Goal: Transaction & Acquisition: Purchase product/service

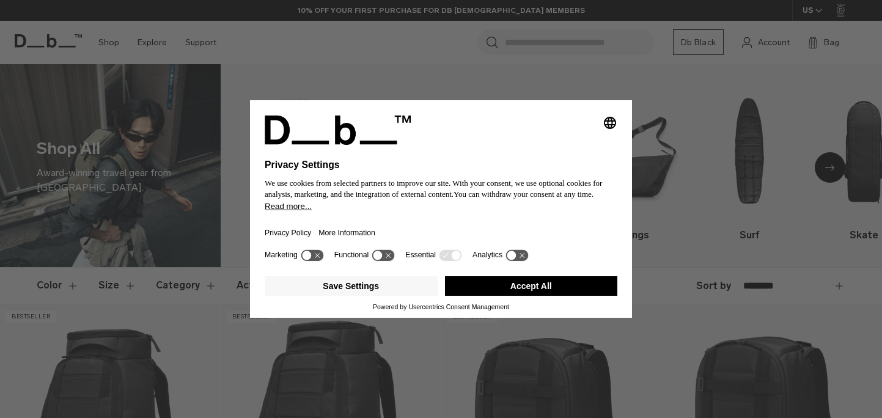
click at [529, 293] on button "Accept All" at bounding box center [531, 286] width 173 height 20
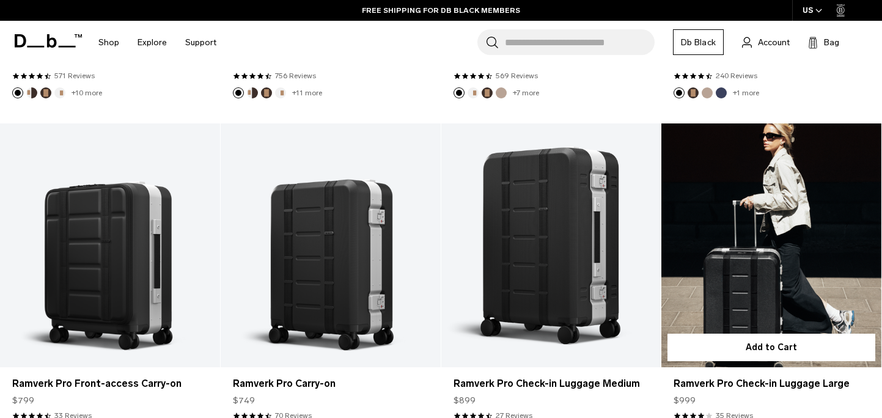
scroll to position [523, 0]
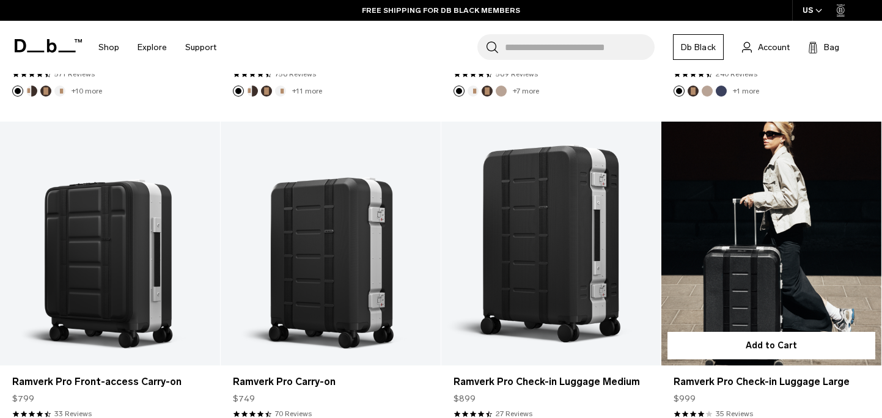
click at [745, 214] on link "Ramverk Pro Check-in Luggage Large" at bounding box center [772, 244] width 220 height 245
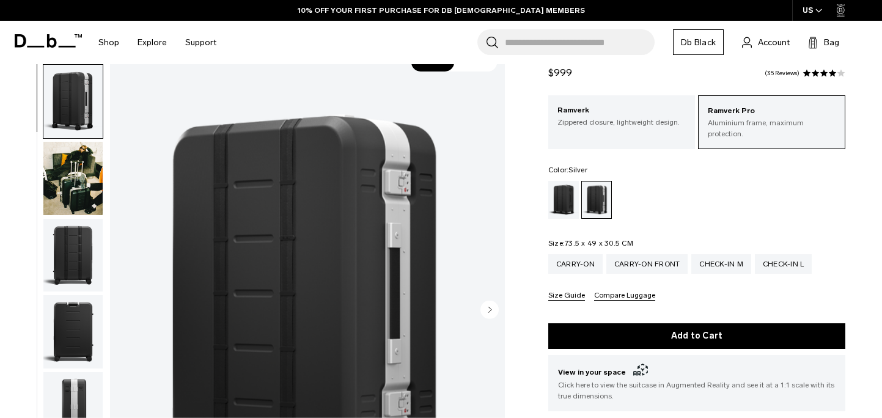
click at [87, 157] on img "button" at bounding box center [72, 178] width 59 height 73
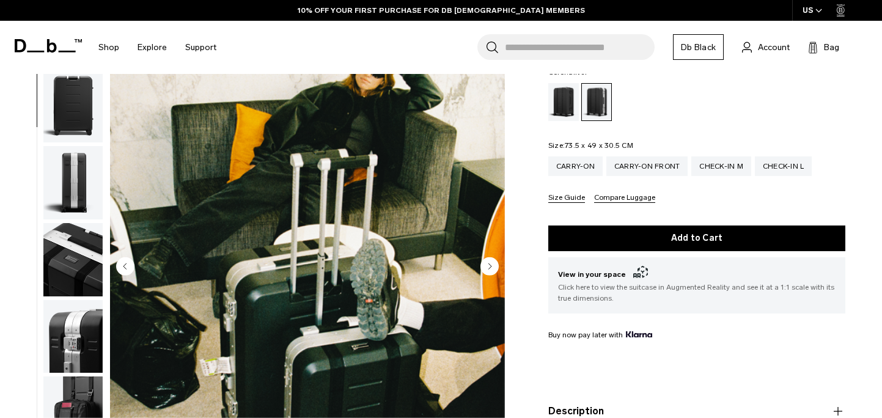
scroll to position [144, 0]
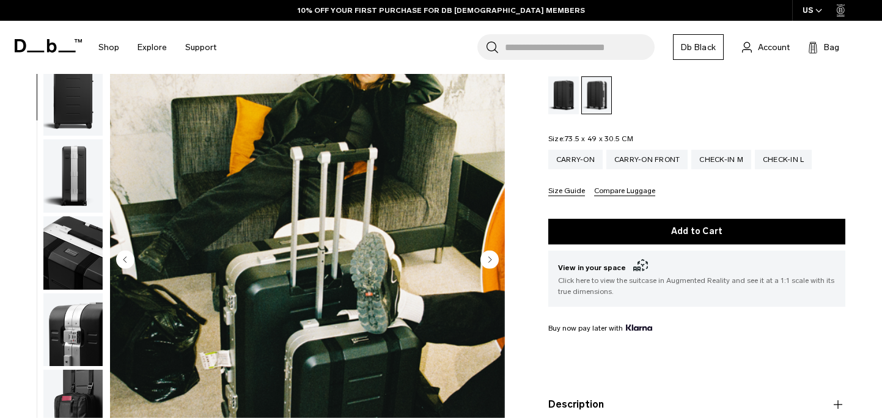
click at [401, 275] on html "Skip to content BUY NOW, PAY LATER WITH KLARNA 10% OFF YOUR FIRST PURCHASE FOR …" at bounding box center [441, 65] width 882 height 418
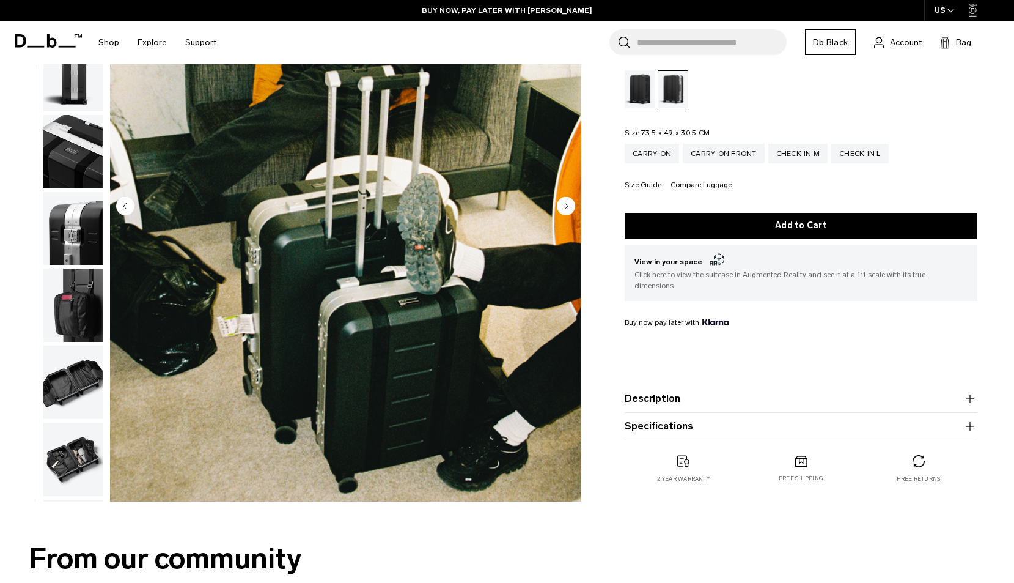
scroll to position [0, 0]
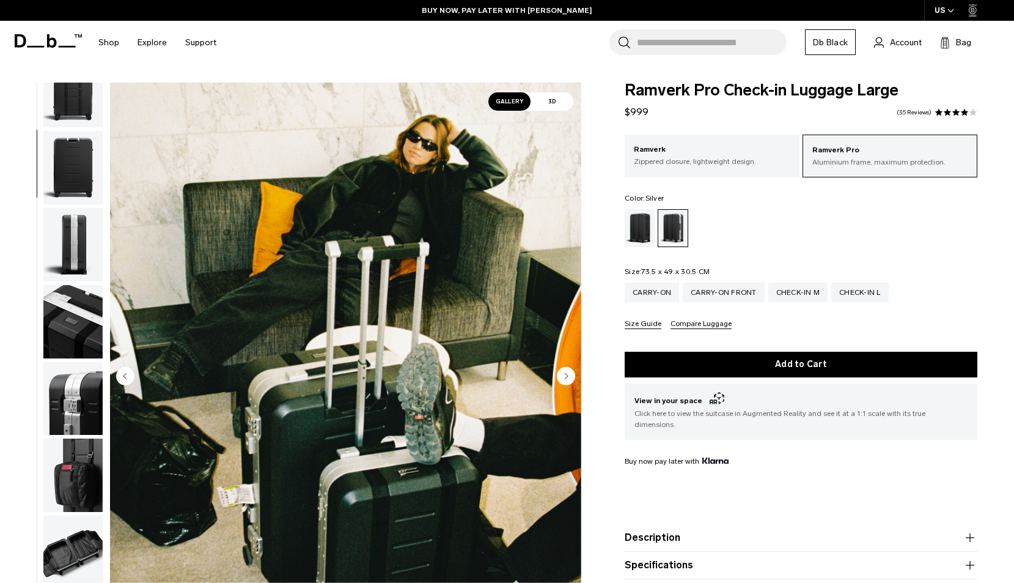
click at [61, 231] on img "button" at bounding box center [72, 244] width 59 height 73
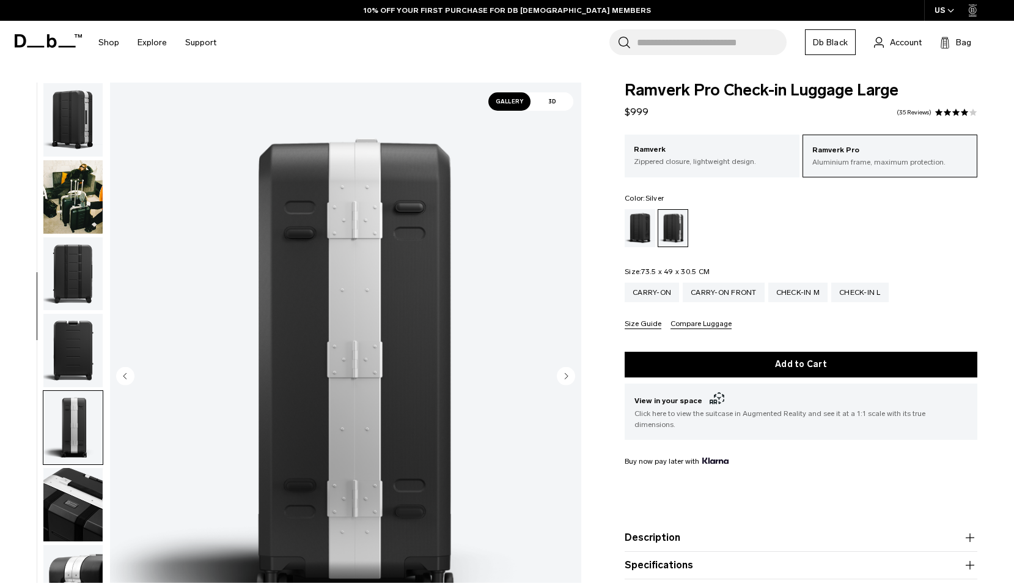
click at [54, 173] on img "button" at bounding box center [72, 196] width 59 height 73
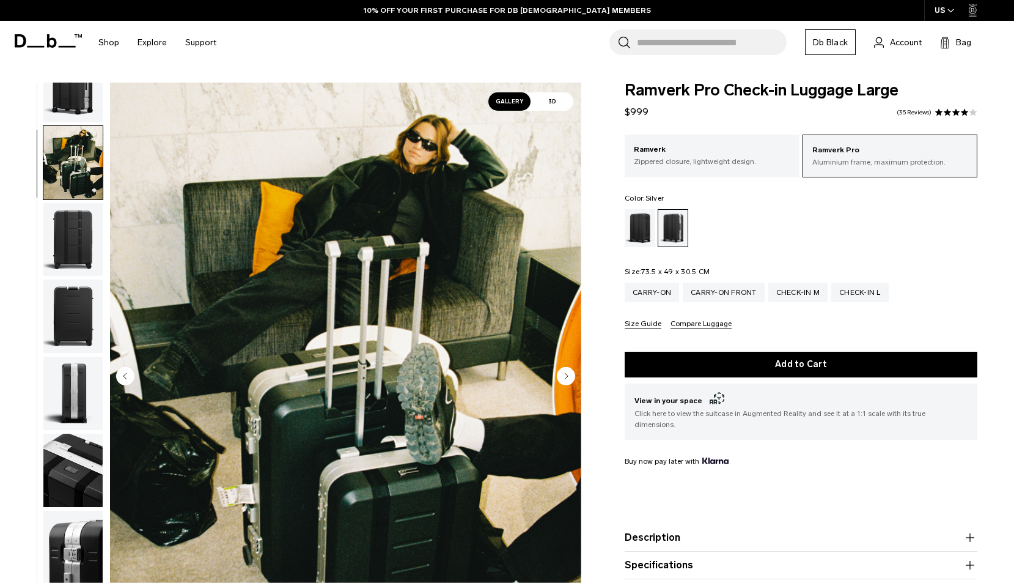
scroll to position [12, 0]
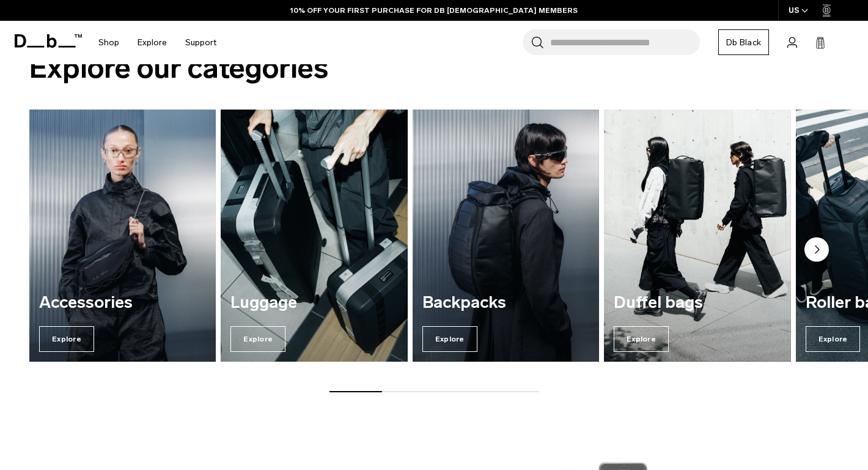
scroll to position [835, 0]
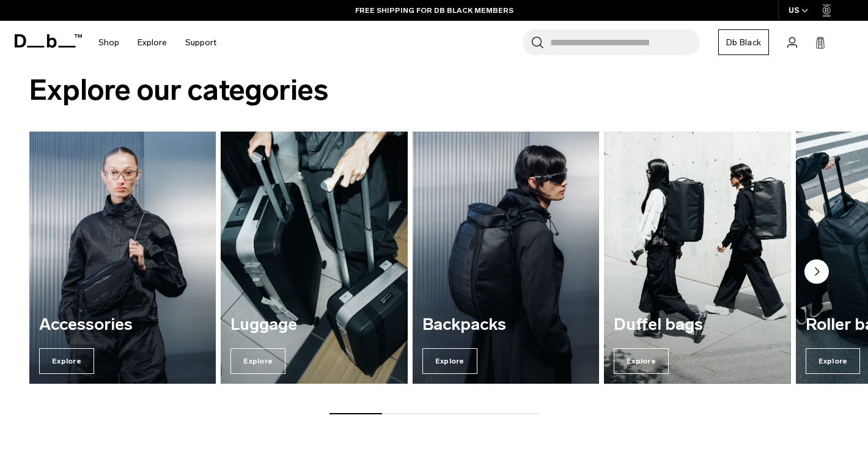
click at [290, 278] on img "2 / 7" at bounding box center [314, 258] width 193 height 260
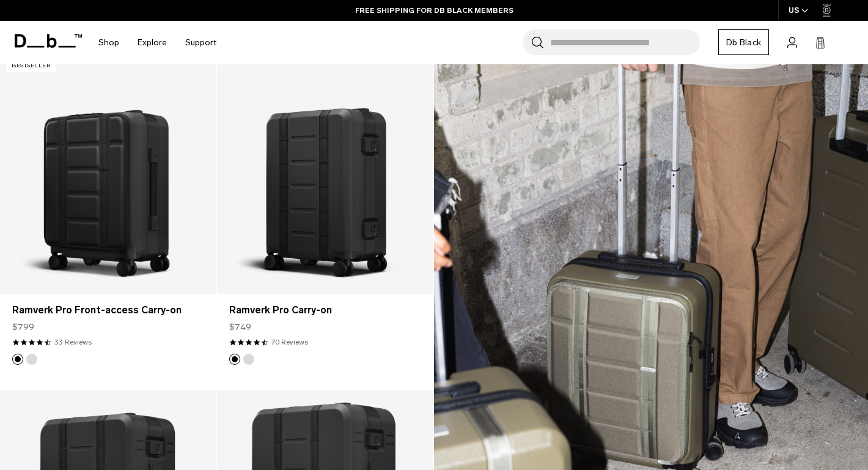
scroll to position [1581, 0]
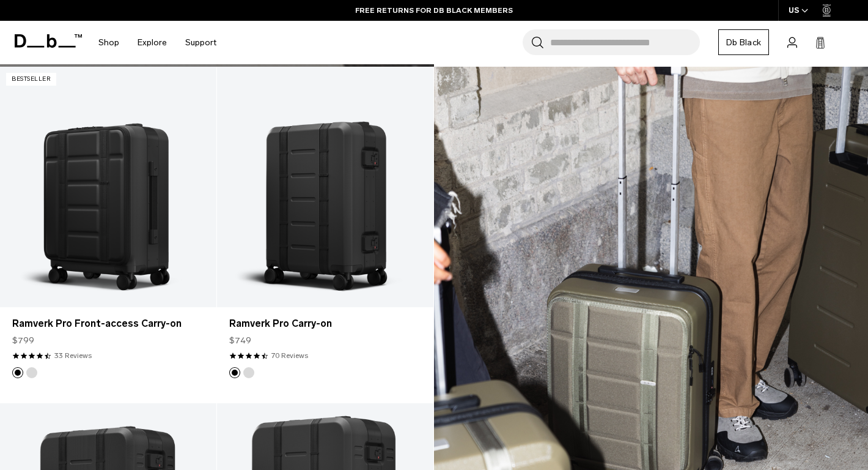
click at [539, 282] on div "Forest Green New color FW25/26" at bounding box center [651, 403] width 434 height 673
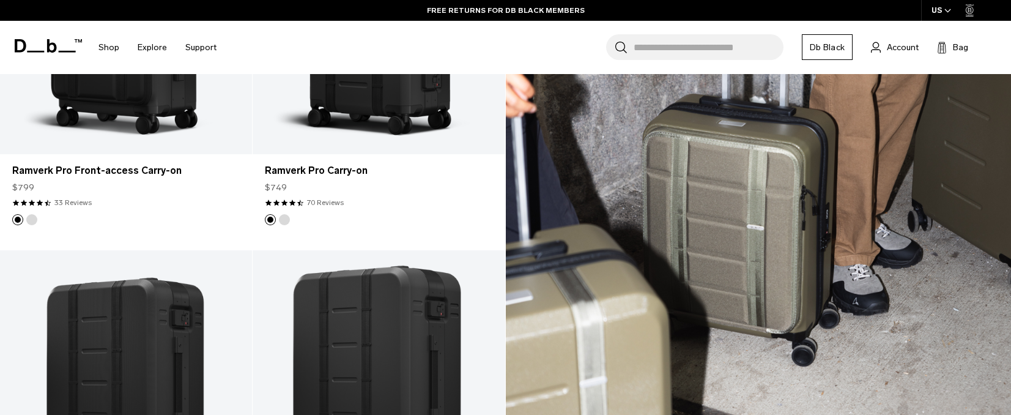
scroll to position [1973, 0]
